Goal: Find specific page/section: Find specific page/section

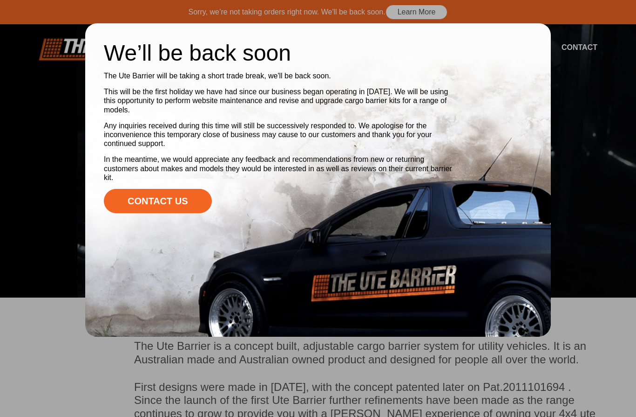
click at [180, 196] on link "Contact Us" at bounding box center [158, 201] width 108 height 24
click at [597, 174] on div at bounding box center [318, 208] width 636 height 417
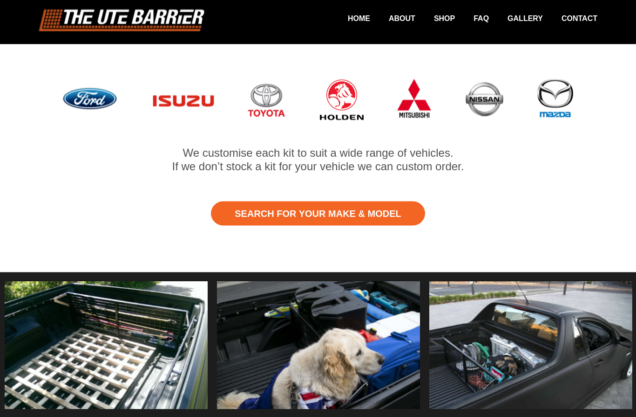
scroll to position [546, 0]
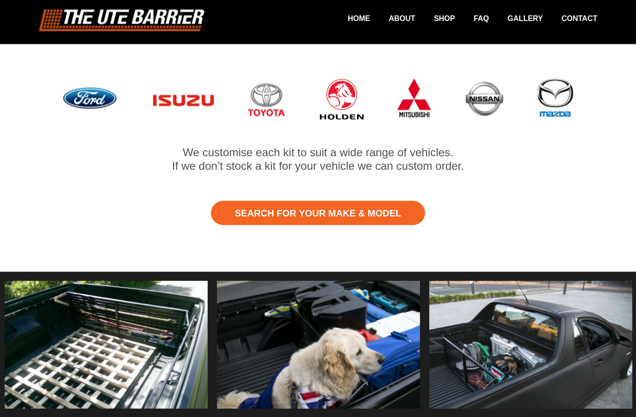
click at [333, 201] on link "Search for Your Make & Model" at bounding box center [318, 213] width 214 height 24
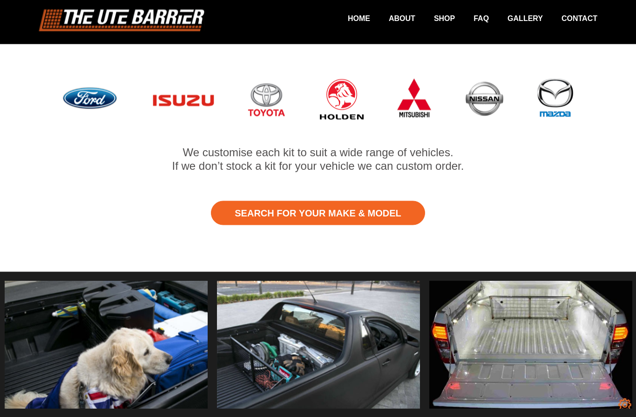
scroll to position [587, 0]
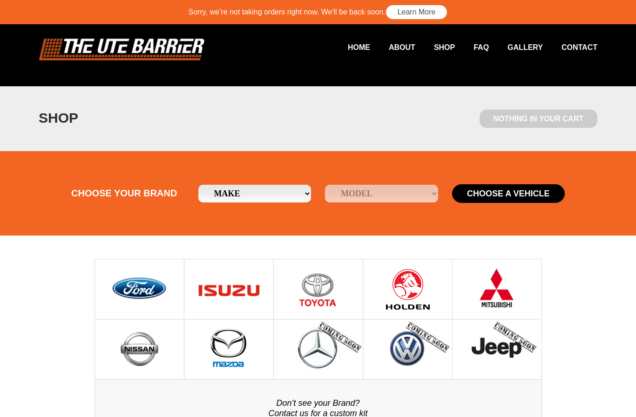
click at [306, 195] on select "Make Ford Holden [GEOGRAPHIC_DATA] Mazda Mitsubishi Nissan Toyota" at bounding box center [254, 193] width 113 height 18
click at [302, 194] on select "Make Ford Holden [GEOGRAPHIC_DATA] Mazda Mitsubishi Nissan Toyota" at bounding box center [254, 193] width 113 height 18
select select "15"
click at [426, 195] on select "Model Falcon Ute Ranger" at bounding box center [381, 193] width 113 height 18
select select "/ford/ranger"
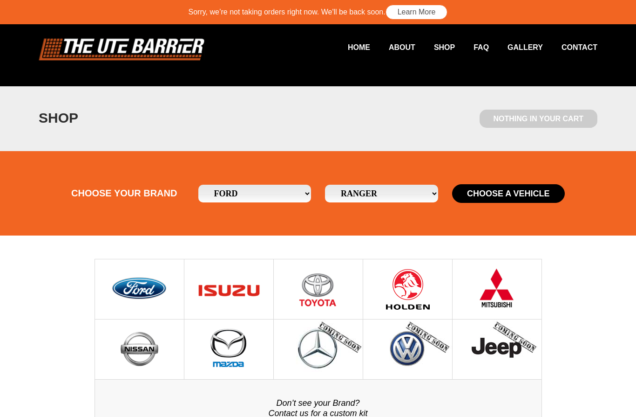
click at [513, 198] on button "Choose a Vehicle" at bounding box center [508, 193] width 113 height 19
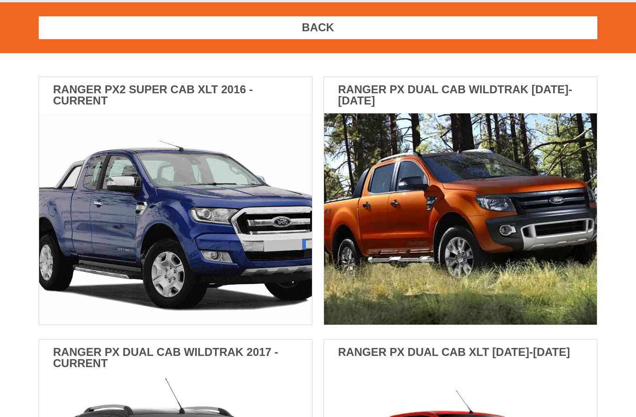
scroll to position [142, 0]
